Goal: Find specific page/section: Find specific page/section

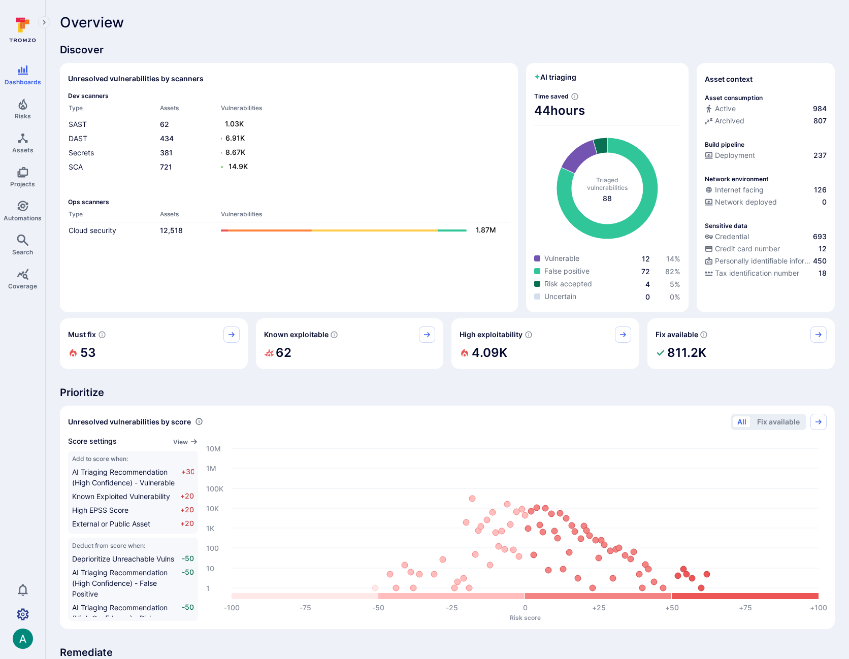
click at [26, 615] on icon "Settings" at bounding box center [23, 614] width 12 height 12
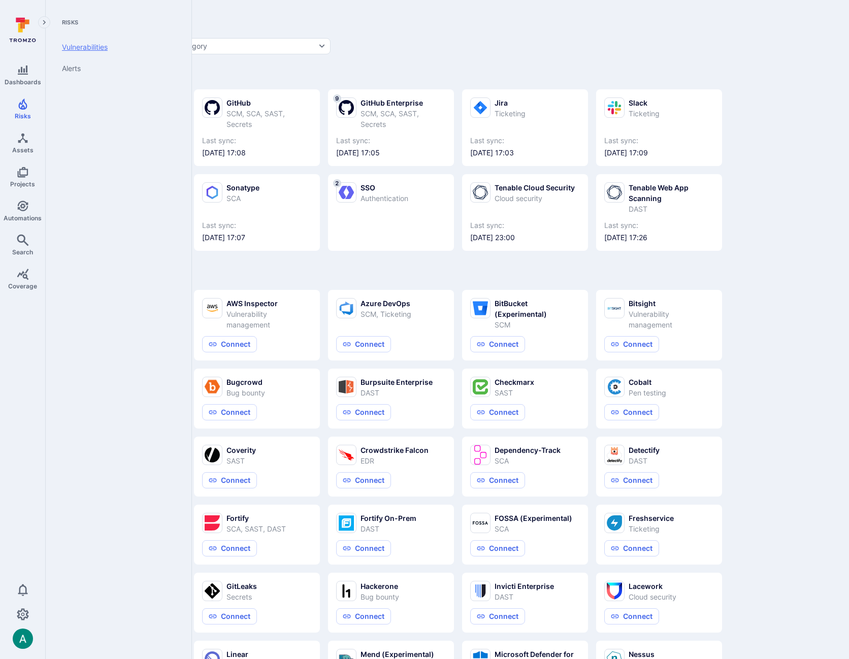
click at [73, 47] on link "Vulnerabilities" at bounding box center [116, 47] width 125 height 21
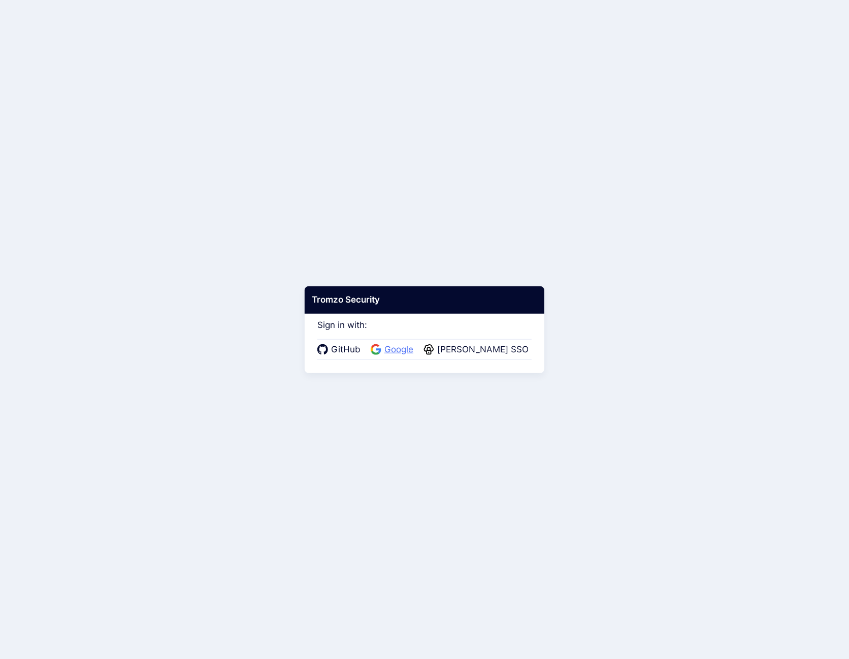
click at [405, 344] on span "Google" at bounding box center [398, 349] width 35 height 13
